Goal: Task Accomplishment & Management: Use online tool/utility

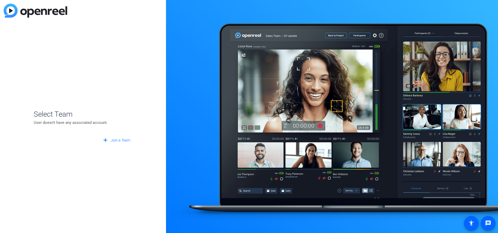
click at [71, 75] on div "Select Team User doesn't have any associated account. add Join a Team" at bounding box center [83, 116] width 166 height 233
click at [54, 144] on div "add Join a Team" at bounding box center [83, 137] width 99 height 15
drag, startPoint x: 39, startPoint y: 86, endPoint x: 37, endPoint y: 67, distance: 19.6
click at [37, 67] on div "Select Team User doesn't have any associated account. add Join a Team" at bounding box center [83, 116] width 166 height 233
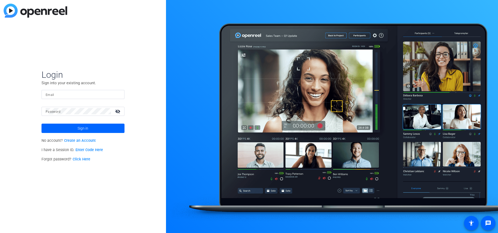
click at [62, 93] on input "Email" at bounding box center [83, 94] width 75 height 6
type input "[EMAIL_ADDRESS][DOMAIN_NAME]"
click at [41, 124] on button "Sign in" at bounding box center [82, 128] width 83 height 9
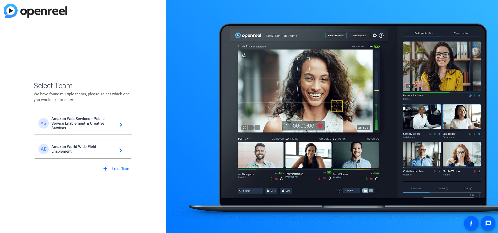
click at [83, 148] on span "Amazon World Wide Field Enablement" at bounding box center [83, 148] width 65 height 9
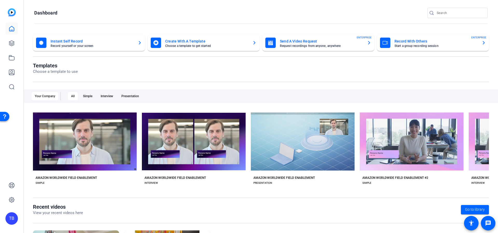
click at [199, 94] on div "Your Company All Simple Interview Presentation" at bounding box center [261, 95] width 474 height 13
click at [12, 45] on icon at bounding box center [12, 43] width 6 height 6
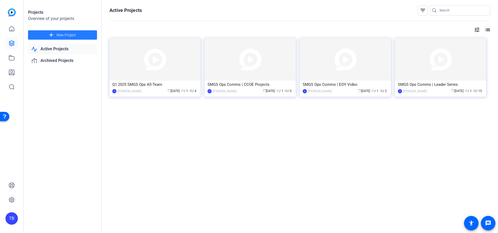
click at [63, 36] on span "New Project" at bounding box center [66, 34] width 19 height 5
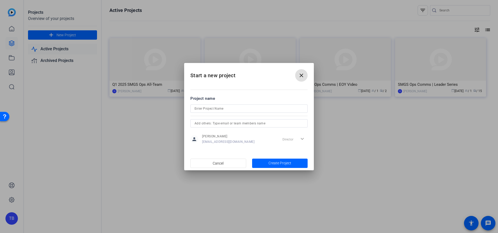
click at [213, 110] on input at bounding box center [248, 109] width 109 height 6
type input "Q3 SMGS Ops Business Update"
click at [279, 162] on span "Create Project" at bounding box center [279, 163] width 23 height 5
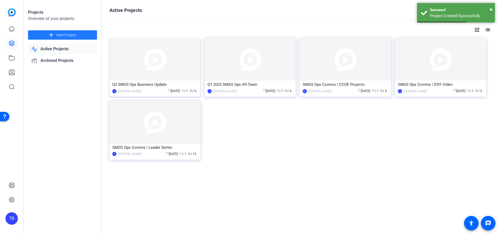
click at [170, 63] on img at bounding box center [154, 59] width 91 height 43
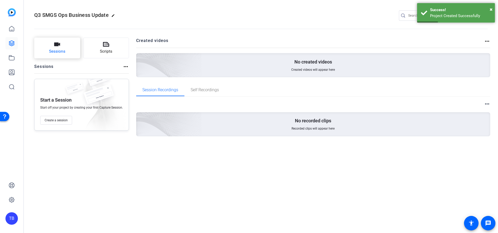
click at [67, 52] on button "Sessions" at bounding box center [57, 48] width 46 height 21
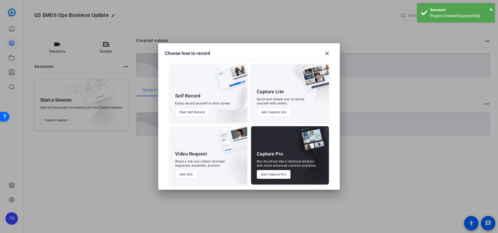
click at [273, 171] on button "Add Capture Pro" at bounding box center [274, 174] width 34 height 9
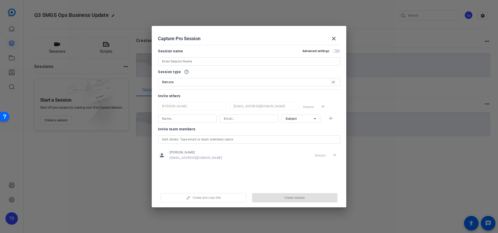
click at [189, 61] on input at bounding box center [249, 61] width 174 height 6
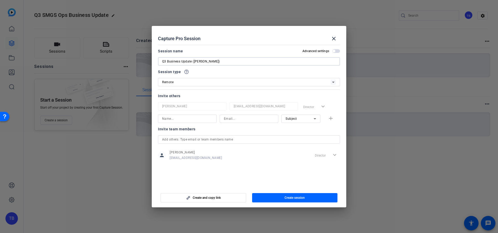
type input "Q3 Business Update ([PERSON_NAME])"
click at [212, 165] on div "Invite team members person [PERSON_NAME] [EMAIL_ADDRESS][DOMAIN_NAME] Director …" at bounding box center [249, 146] width 182 height 41
drag, startPoint x: 299, startPoint y: 200, endPoint x: 235, endPoint y: 217, distance: 66.2
click at [271, 218] on div "Choose how to record close Self Record Easily record yourself or your screen. S…" at bounding box center [249, 116] width 498 height 233
click at [217, 198] on span "Create and copy link" at bounding box center [207, 198] width 28 height 4
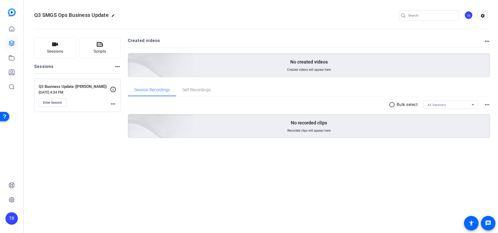
click at [365, 18] on div "Q3 SMGS Ops Business Update edit TB settings" at bounding box center [260, 16] width 453 height 8
click at [115, 104] on mat-icon "more_horiz" at bounding box center [113, 104] width 6 height 6
click at [120, 112] on span "Edit Session" at bounding box center [126, 111] width 24 height 6
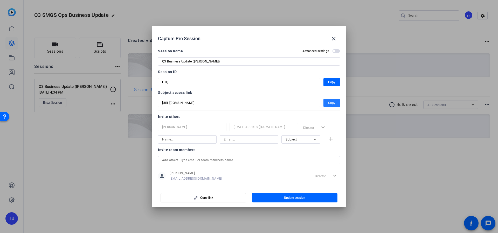
click at [330, 104] on span "Copy" at bounding box center [331, 103] width 7 height 6
click at [339, 121] on mat-dialog-content "Session name Advanced settings Q3 Business Update ([PERSON_NAME]) Session ID EJ…" at bounding box center [249, 115] width 194 height 144
click at [336, 38] on mat-icon "close" at bounding box center [334, 39] width 6 height 6
